Goal: Book appointment/travel/reservation

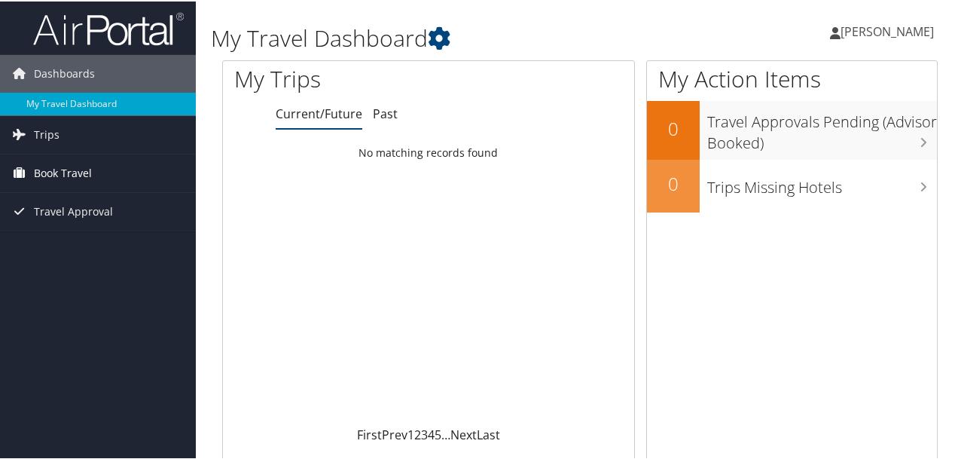
click at [97, 168] on link "Book Travel" at bounding box center [98, 172] width 196 height 38
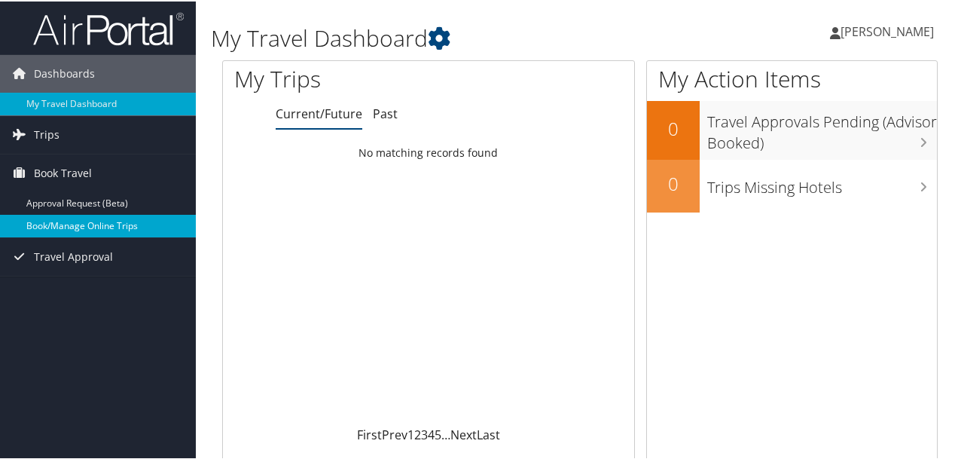
click at [78, 227] on link "Book/Manage Online Trips" at bounding box center [98, 224] width 196 height 23
